Goal: Transaction & Acquisition: Download file/media

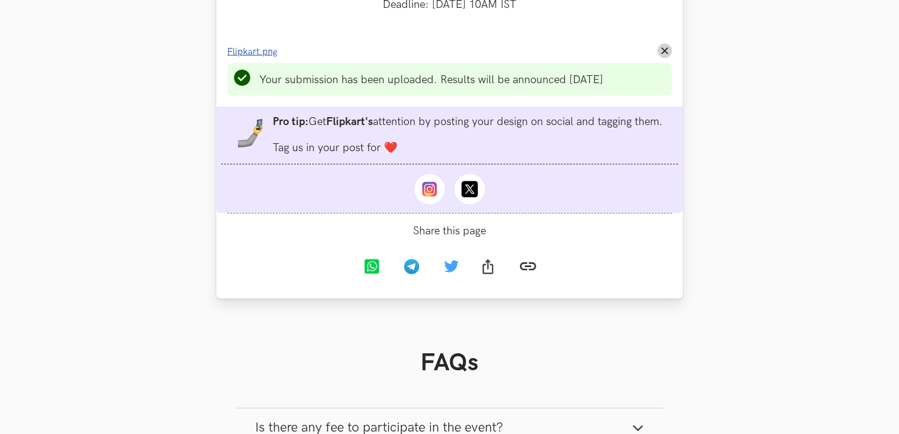
click at [266, 57] on span "Flipkart.png" at bounding box center [252, 52] width 50 height 10
